Goal: Check status: Check status

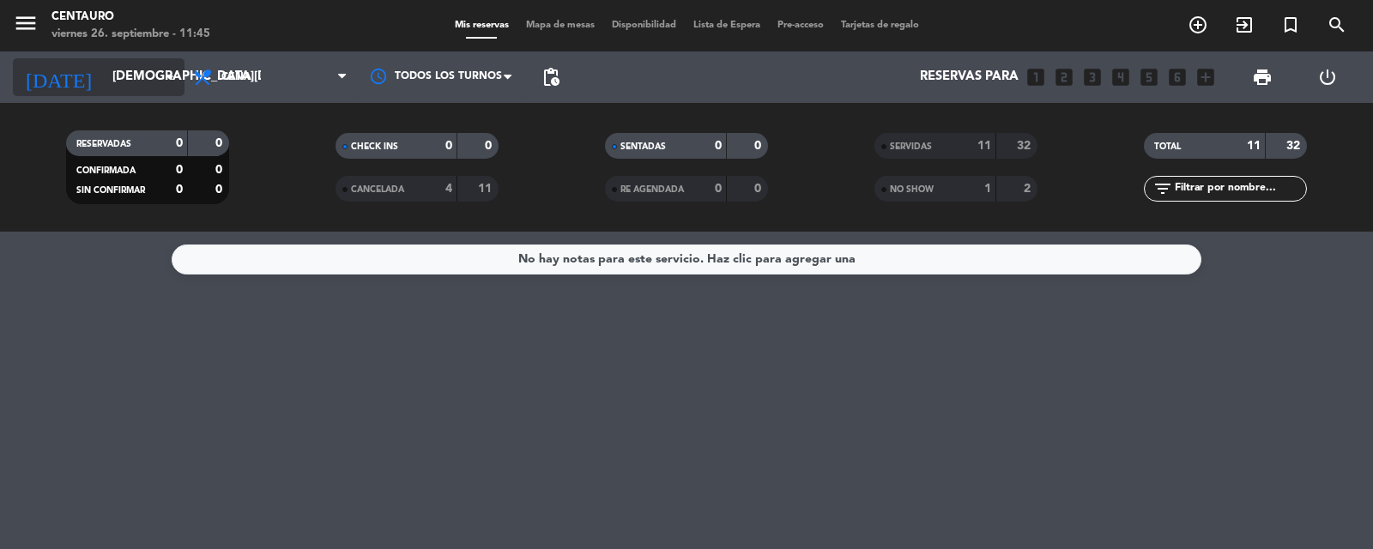
click at [141, 89] on input "[DEMOGRAPHIC_DATA][DATE]" at bounding box center [187, 77] width 166 height 33
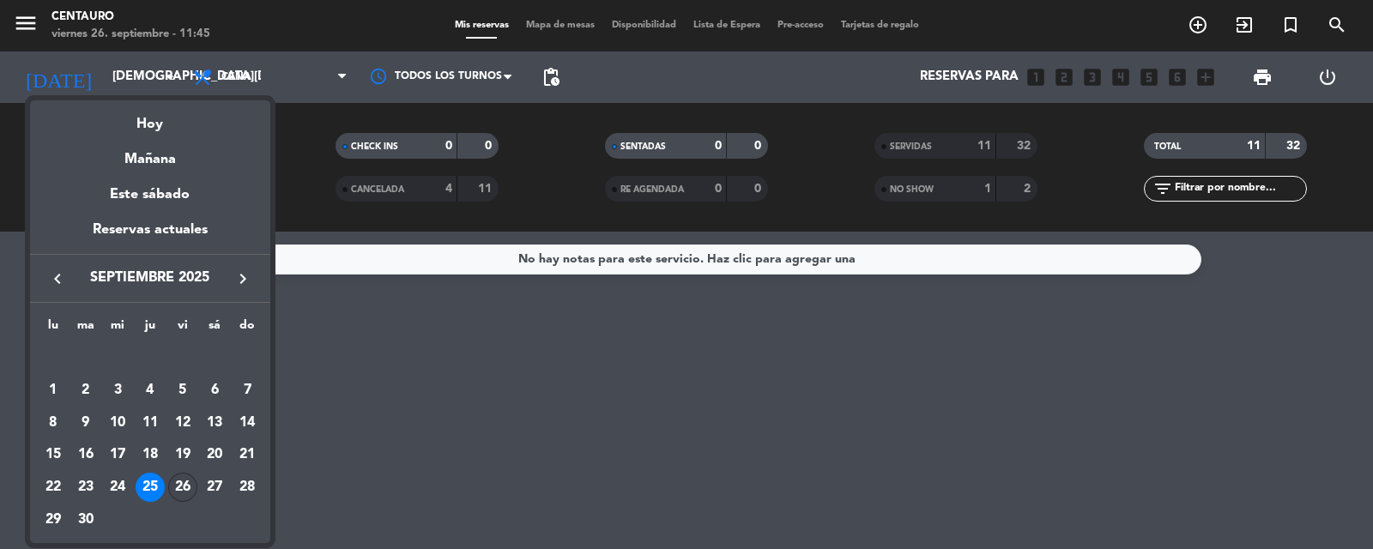
click at [187, 487] on div "26" at bounding box center [182, 487] width 29 height 29
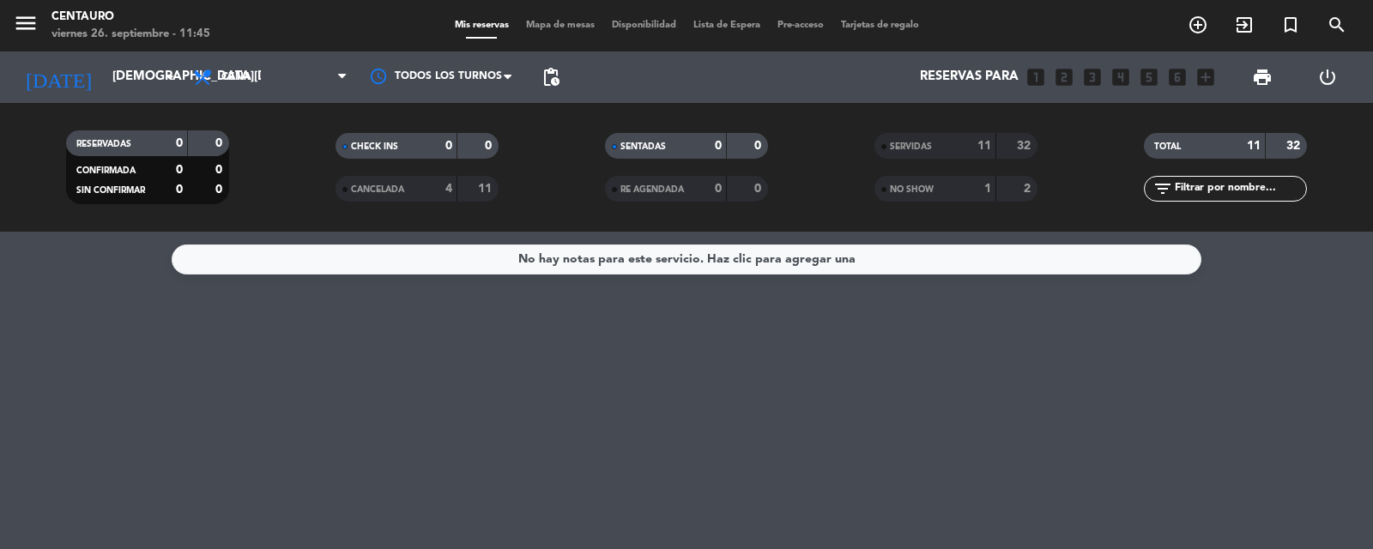
type input "[DATE]"
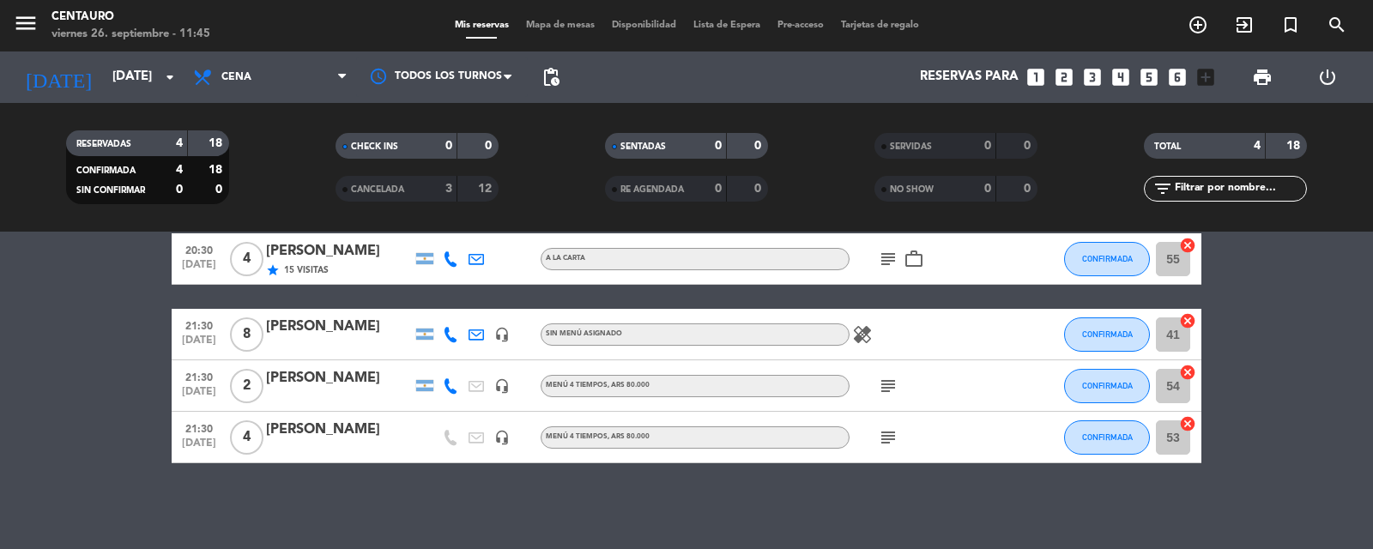
scroll to position [70, 0]
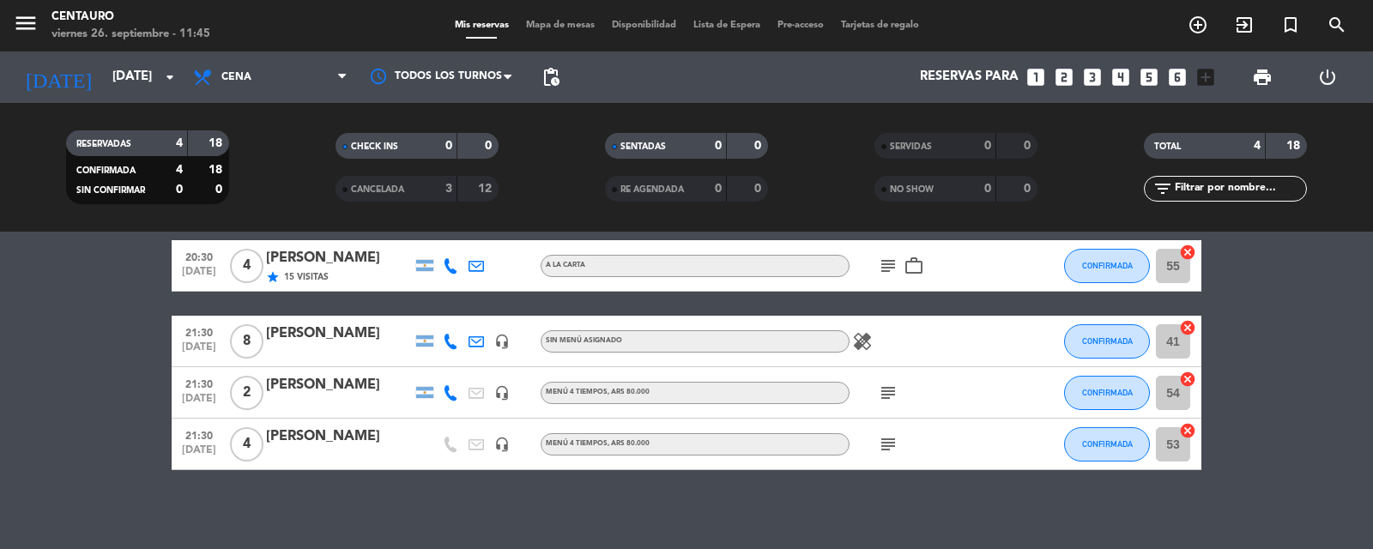
click at [276, 397] on div at bounding box center [339, 404] width 146 height 14
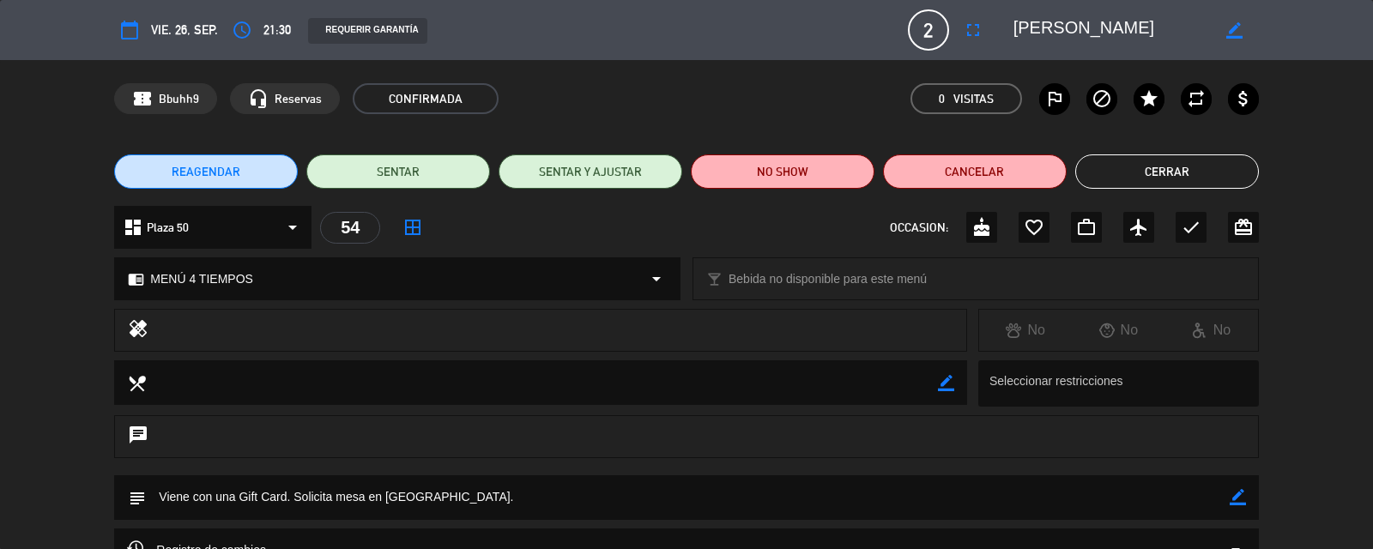
click at [1146, 175] on button "Cerrar" at bounding box center [1167, 171] width 184 height 34
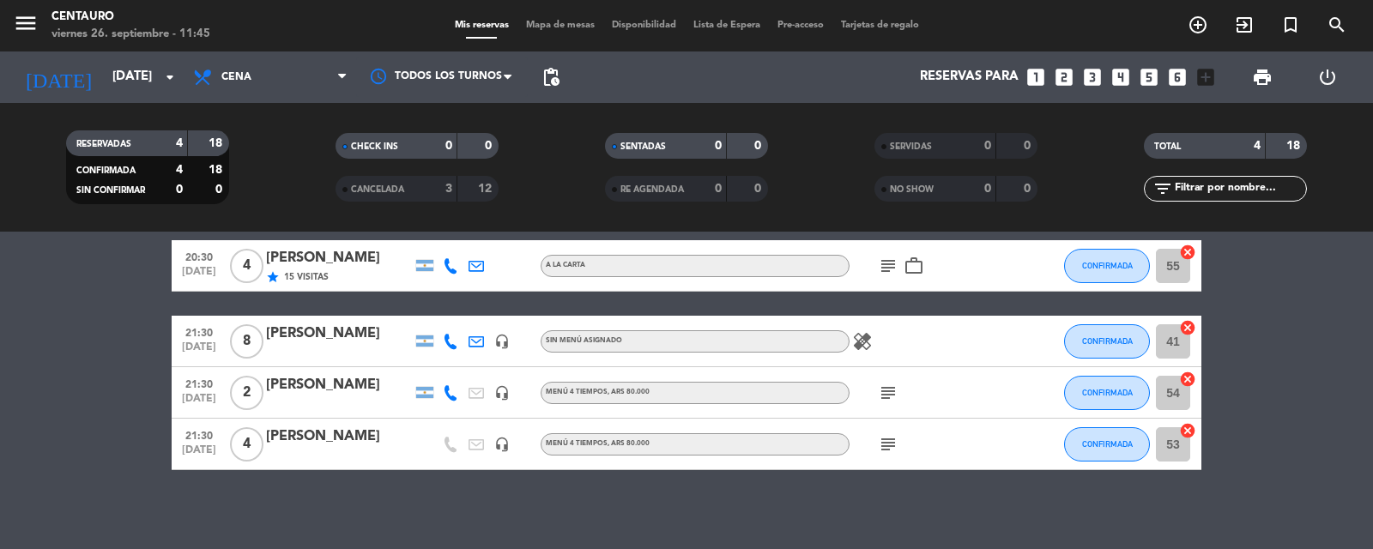
click at [892, 442] on icon "subject" at bounding box center [888, 444] width 21 height 21
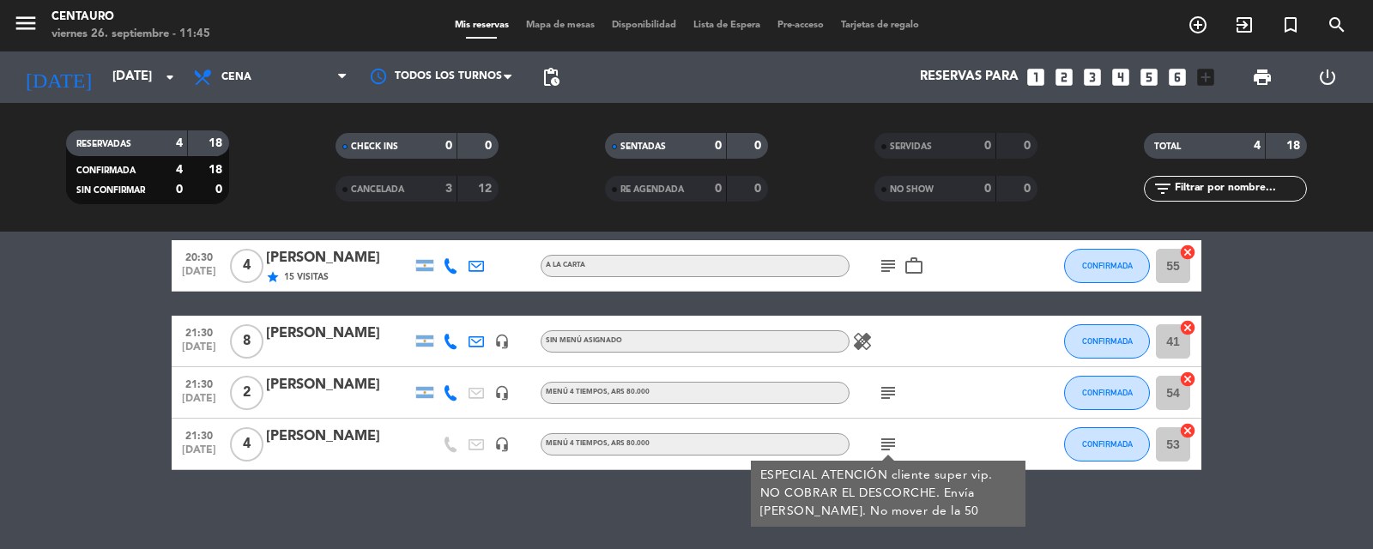
click at [892, 442] on icon "subject" at bounding box center [888, 444] width 21 height 21
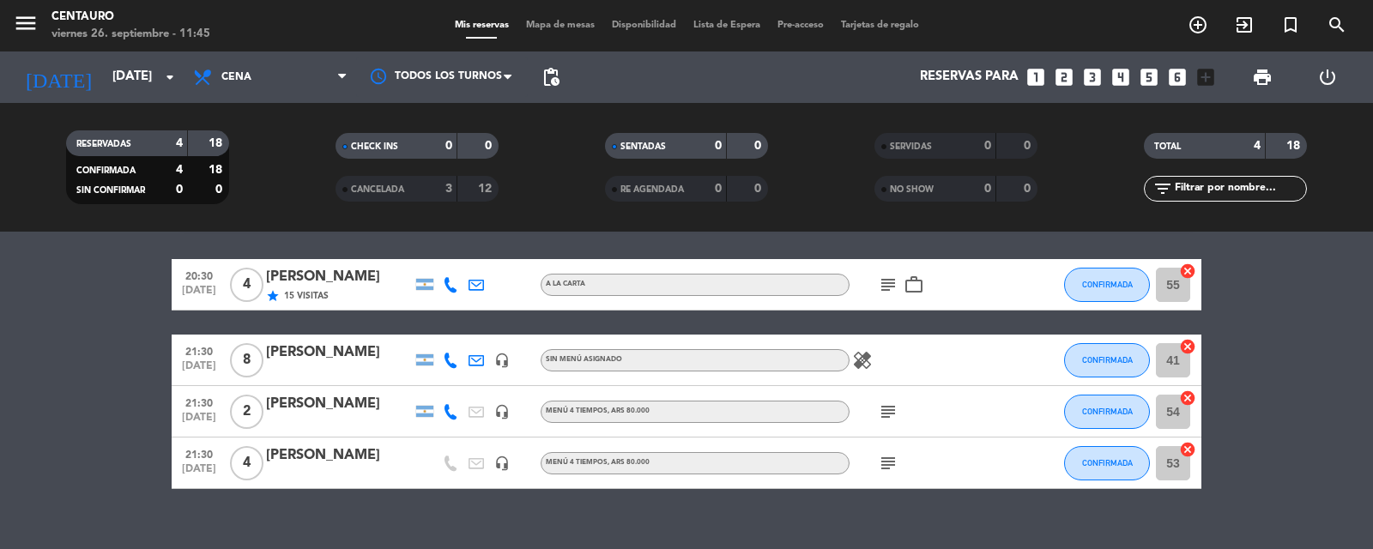
scroll to position [0, 0]
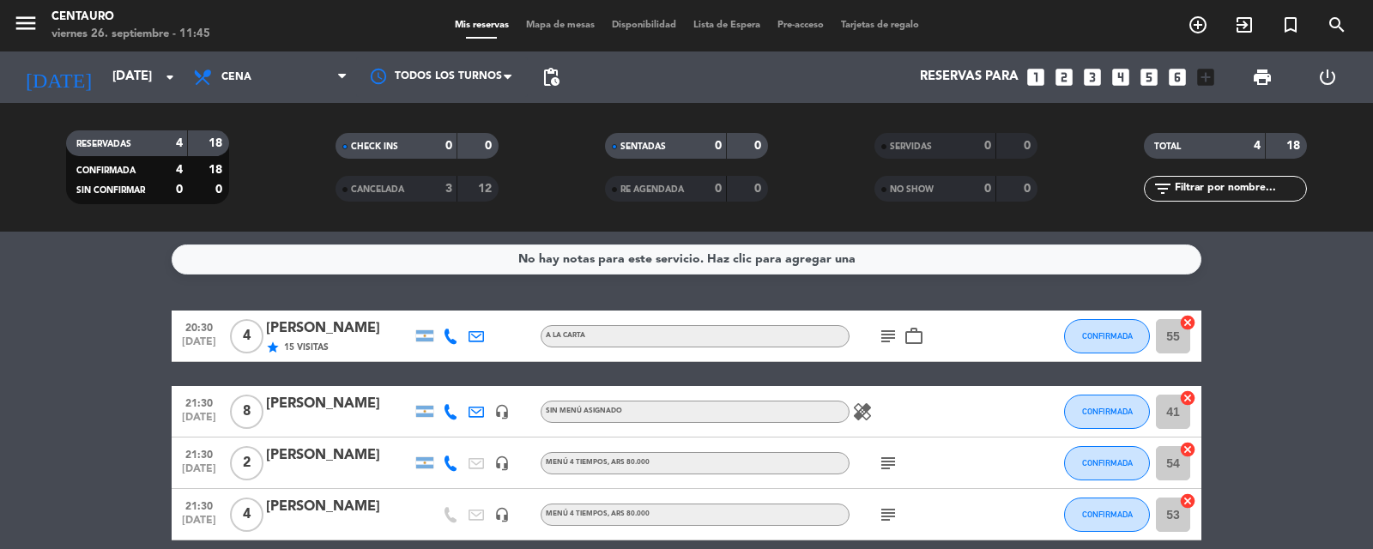
click at [879, 332] on icon "subject" at bounding box center [888, 336] width 21 height 21
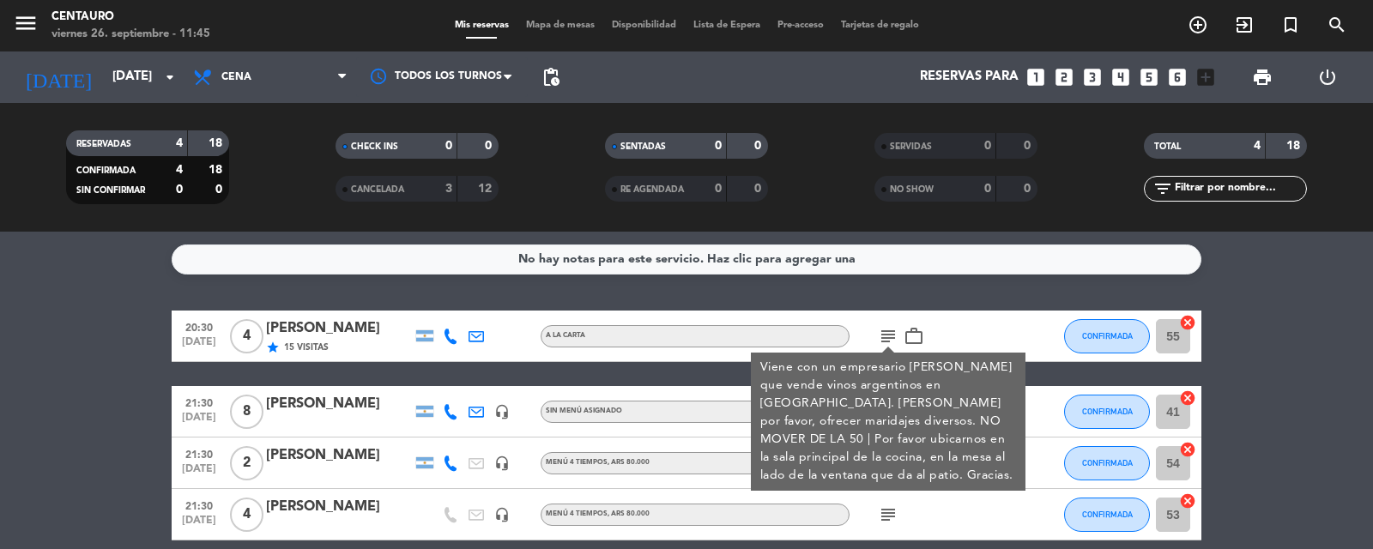
click at [958, 318] on div "subject Viene con un empresario [PERSON_NAME] que vende vinos [DEMOGRAPHIC_DATA…" at bounding box center [926, 336] width 154 height 51
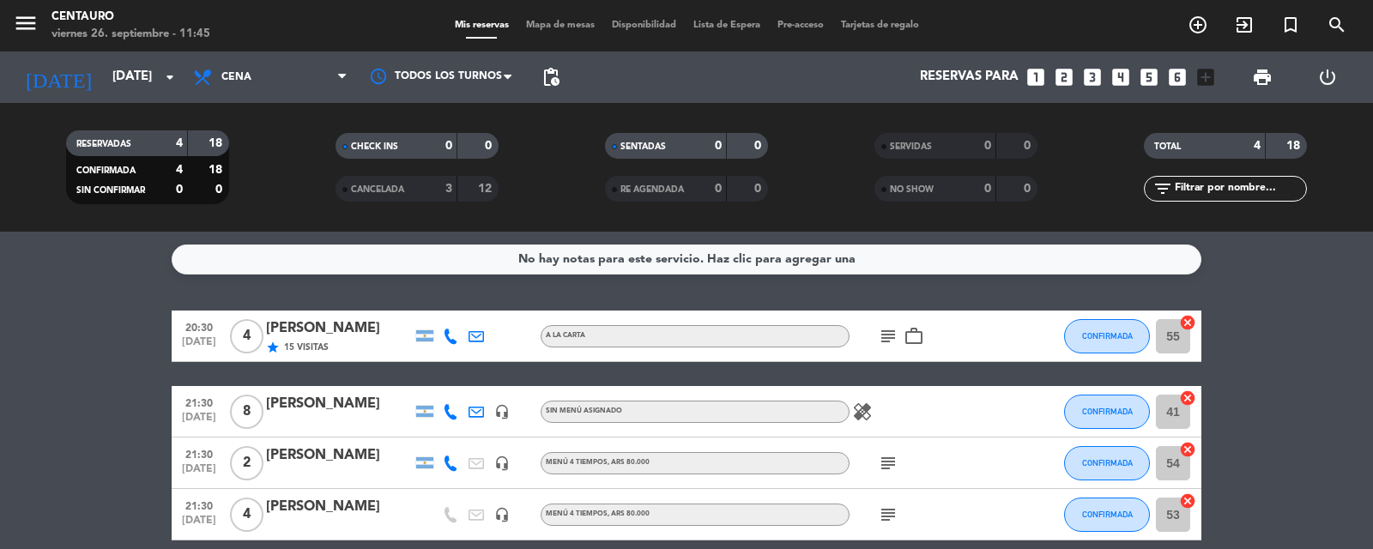
click at [903, 347] on div "subject work_outline" at bounding box center [926, 336] width 154 height 51
click at [327, 401] on div "[PERSON_NAME]" at bounding box center [339, 404] width 146 height 22
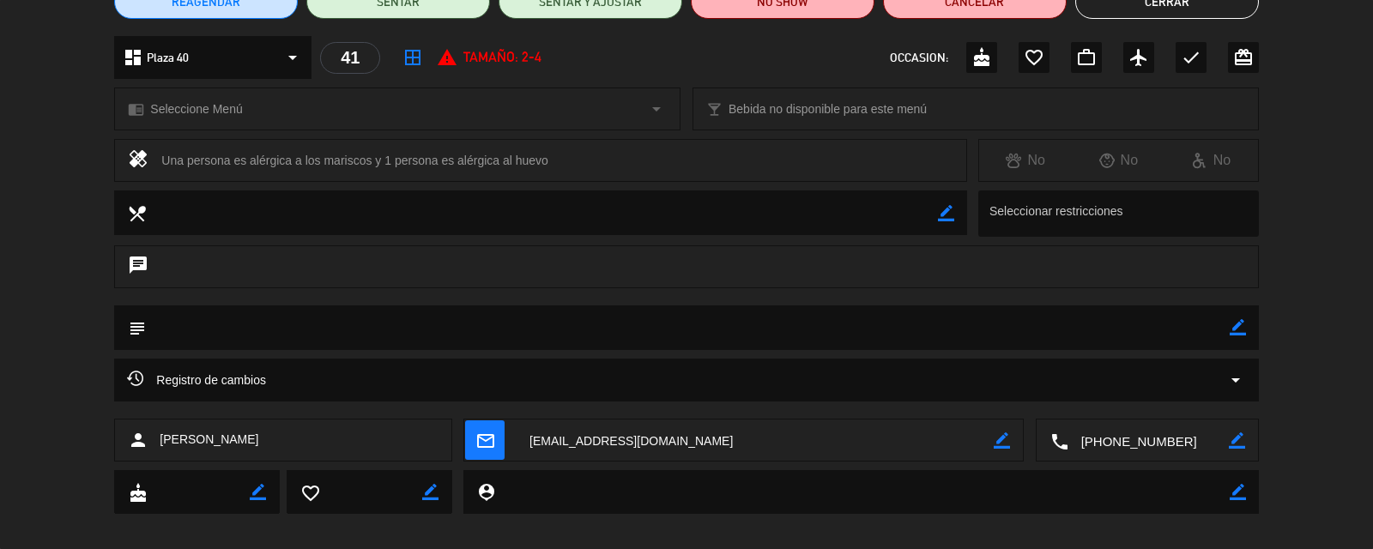
scroll to position [185, 0]
